Goal: Task Accomplishment & Management: Manage account settings

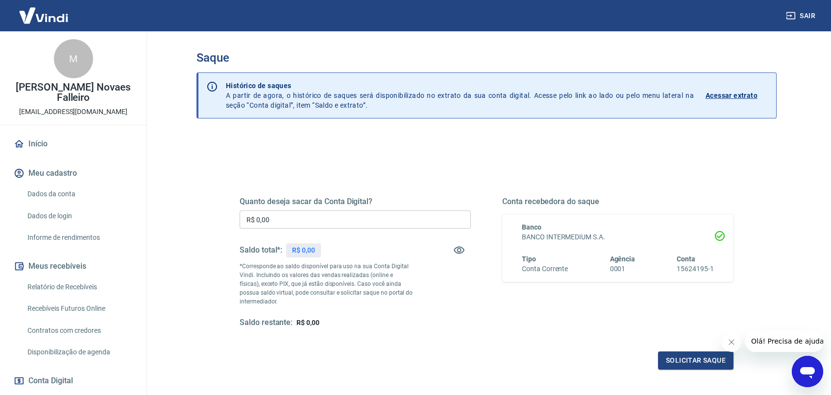
click at [371, 41] on div "Saque Histórico de saques A partir de agora, o histórico de saques será disponi…" at bounding box center [486, 221] width 603 height 381
